Goal: Task Accomplishment & Management: Manage account settings

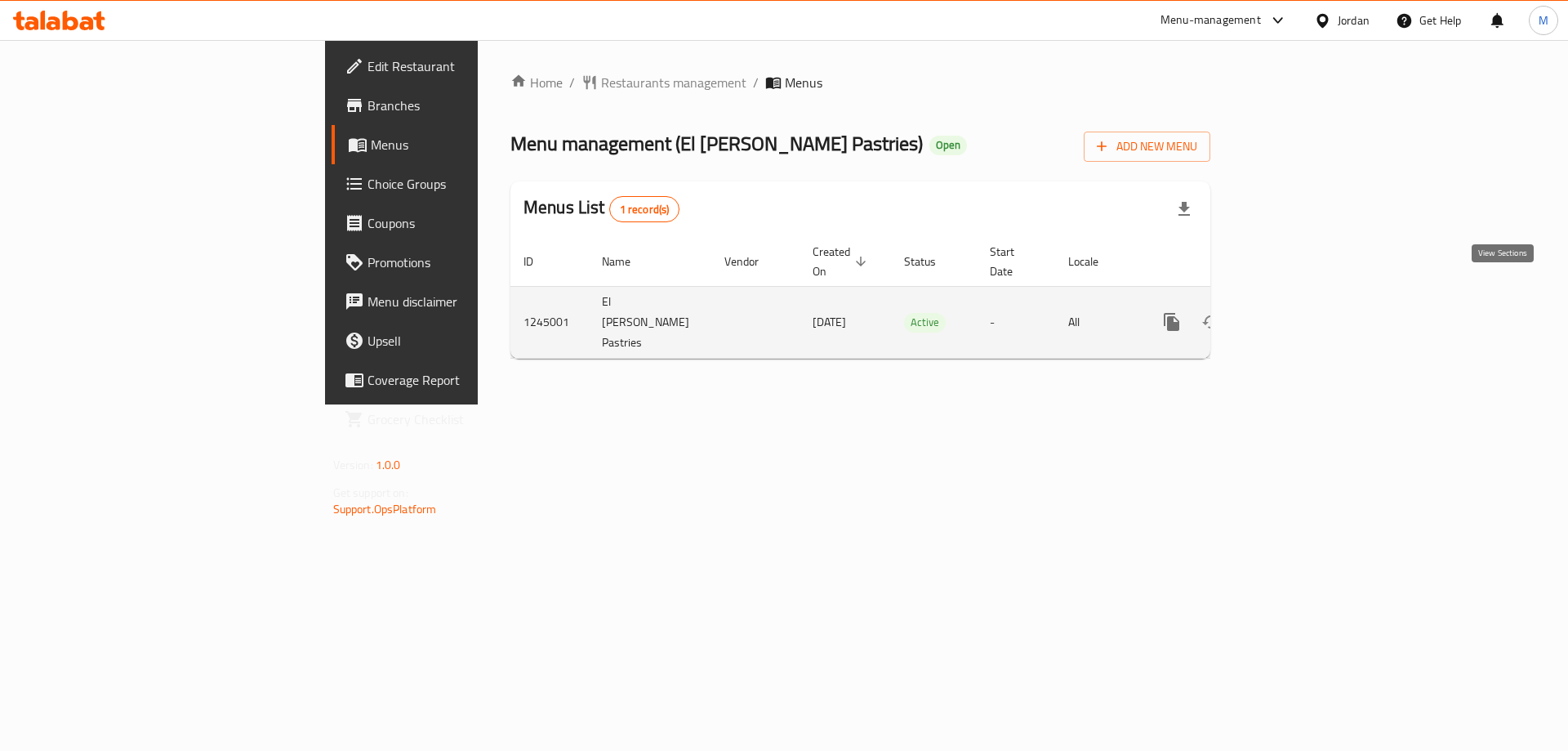
click at [1299, 312] on icon "enhanced table" at bounding box center [1290, 322] width 20 height 20
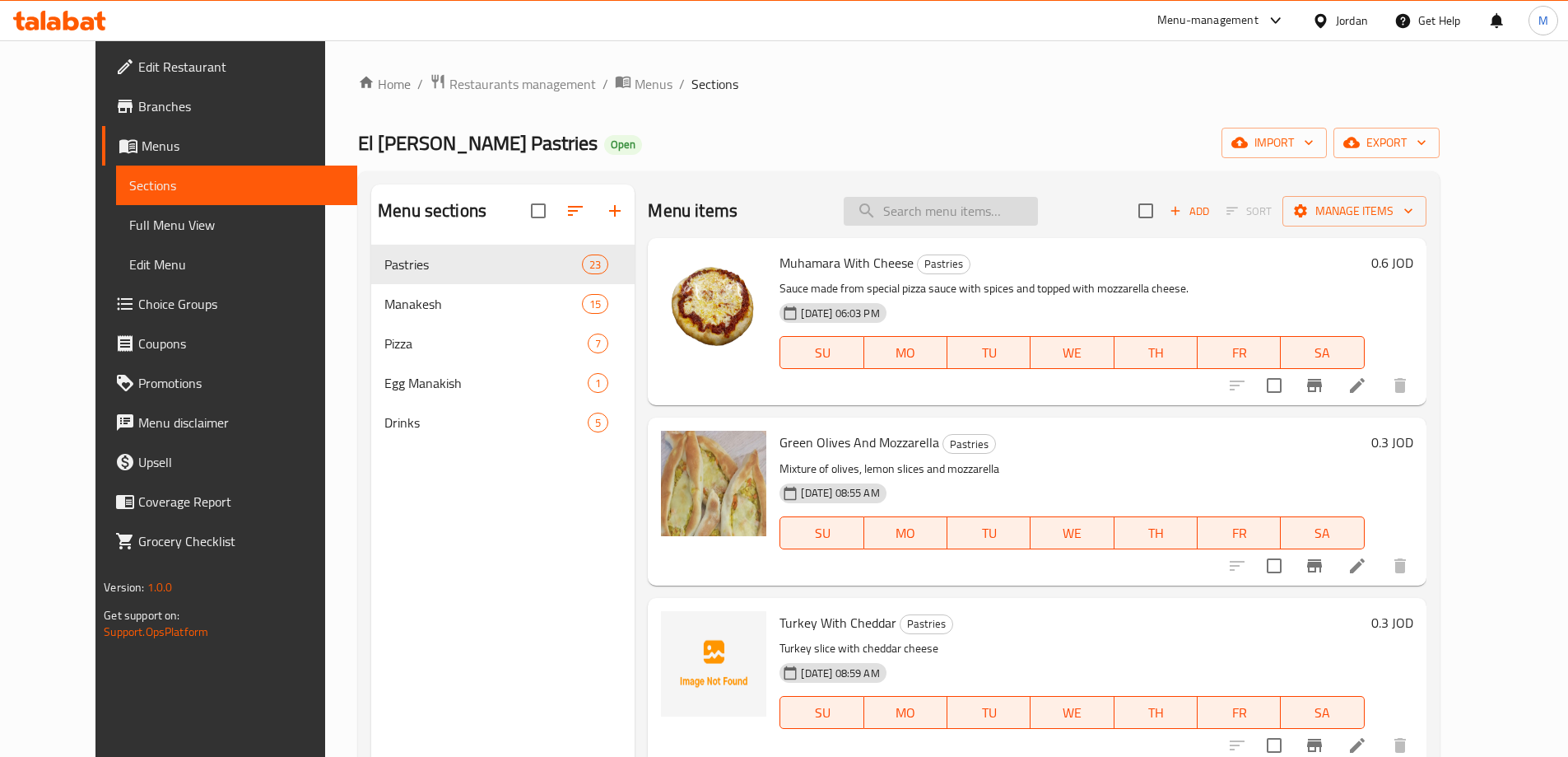
click at [944, 215] on input "search" at bounding box center [941, 211] width 194 height 29
type input "l"
type input "مناقيش"
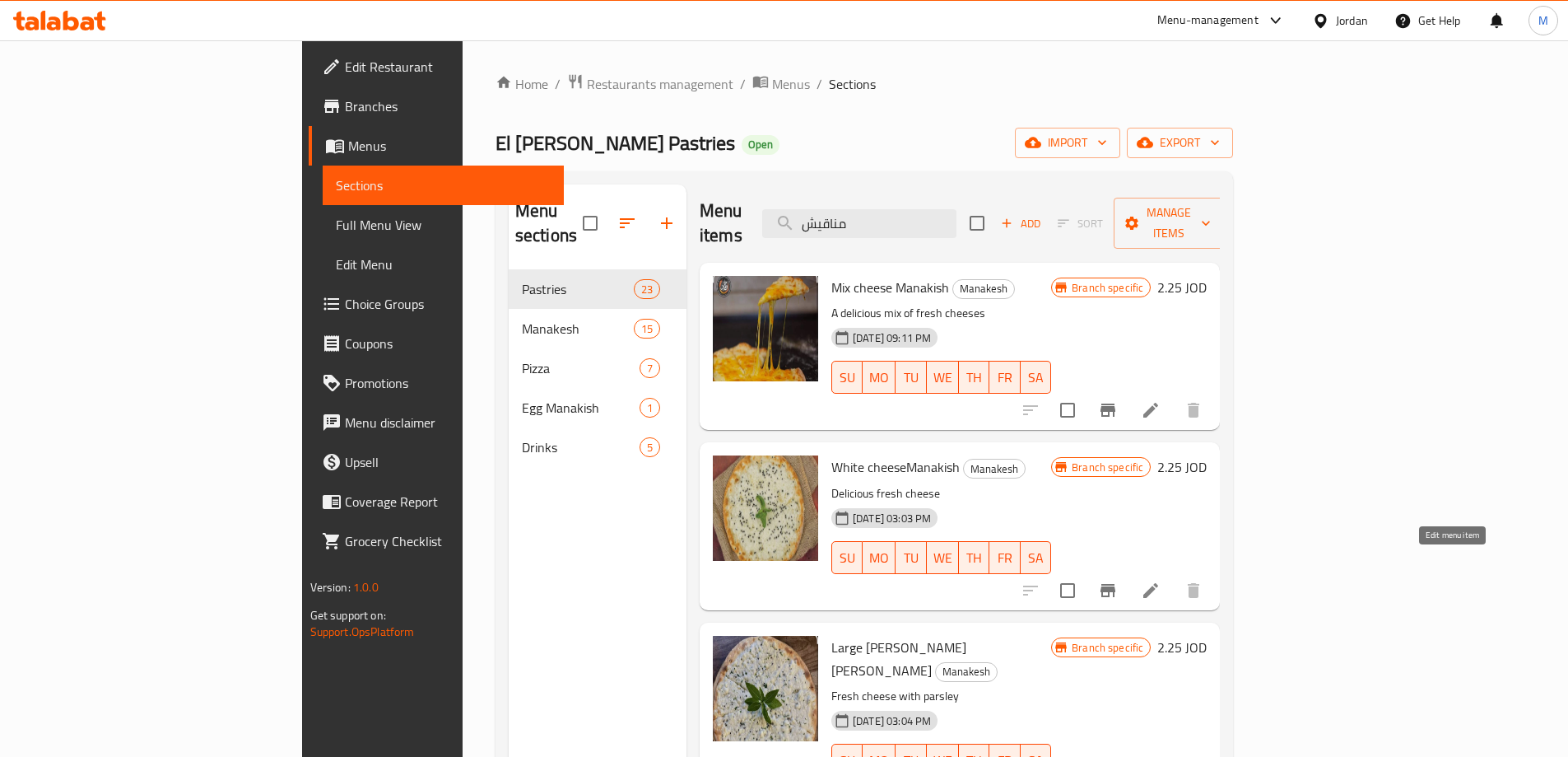
click at [1161, 581] on icon at bounding box center [1151, 591] width 20 height 20
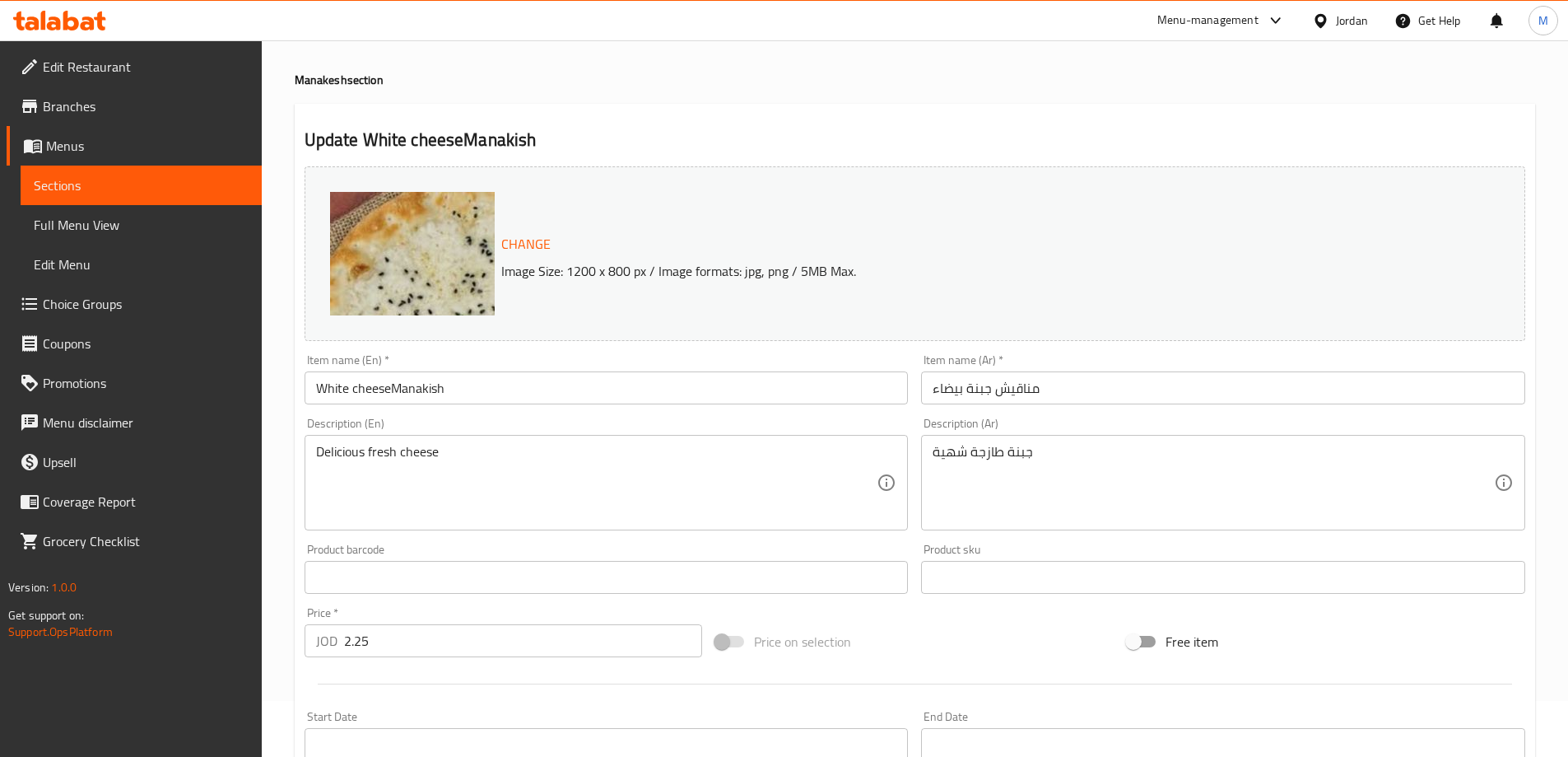
scroll to position [82, 0]
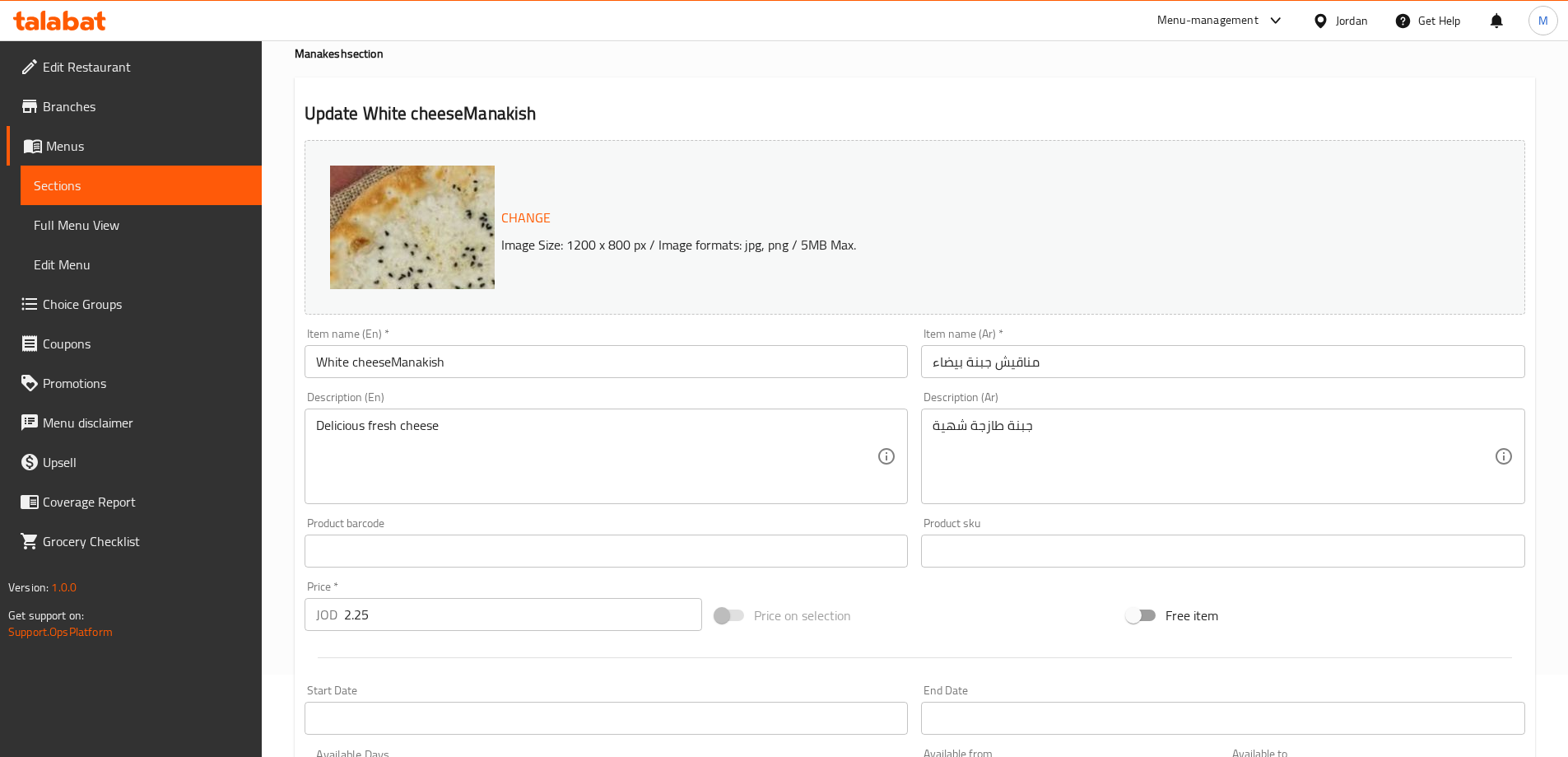
click at [120, 300] on span "Choice Groups" at bounding box center [145, 304] width 206 height 20
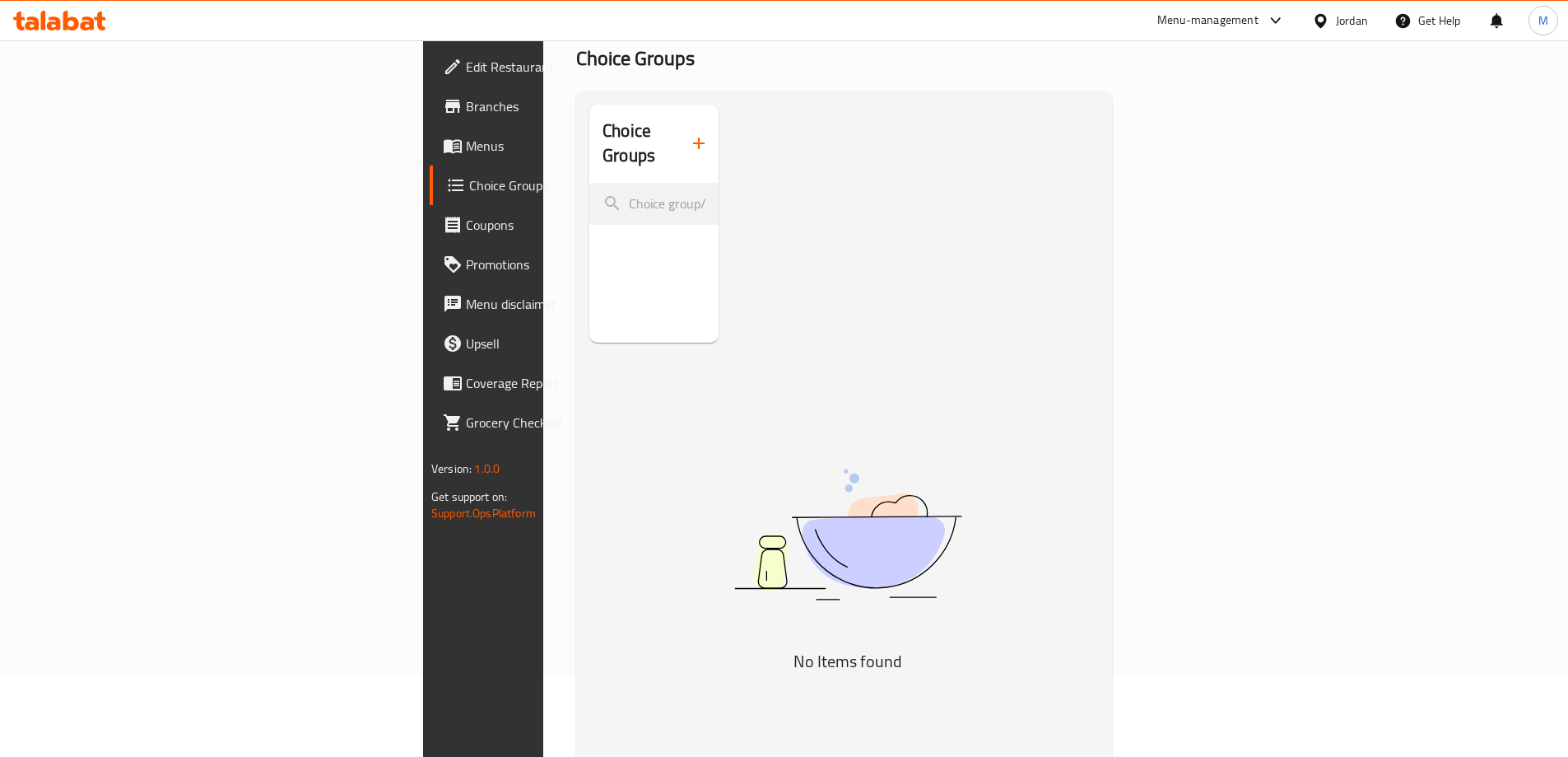
click at [466, 150] on span "Menus" at bounding box center [569, 146] width 206 height 20
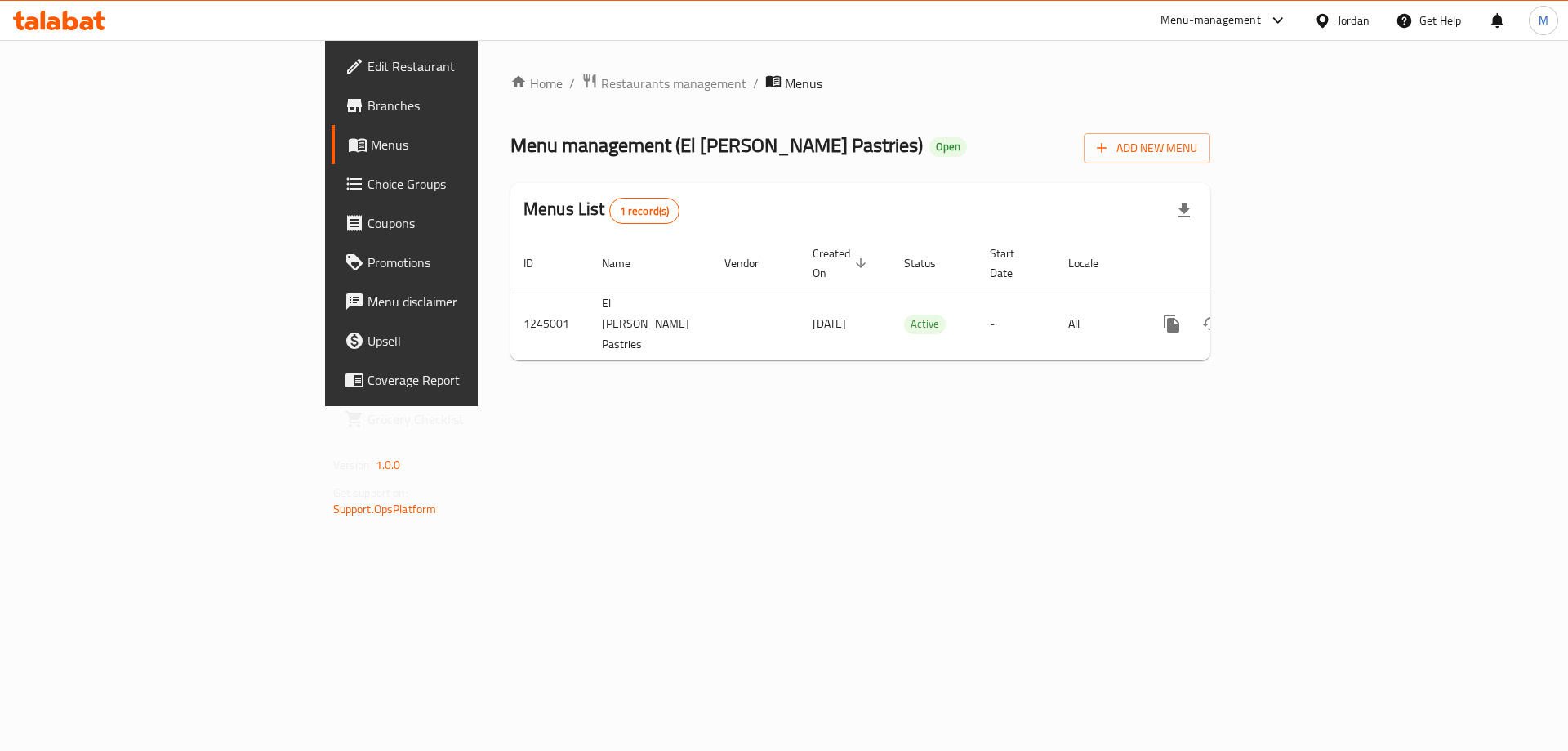
click at [367, 108] on span "Branches" at bounding box center [471, 106] width 207 height 20
